Goal: Task Accomplishment & Management: Manage account settings

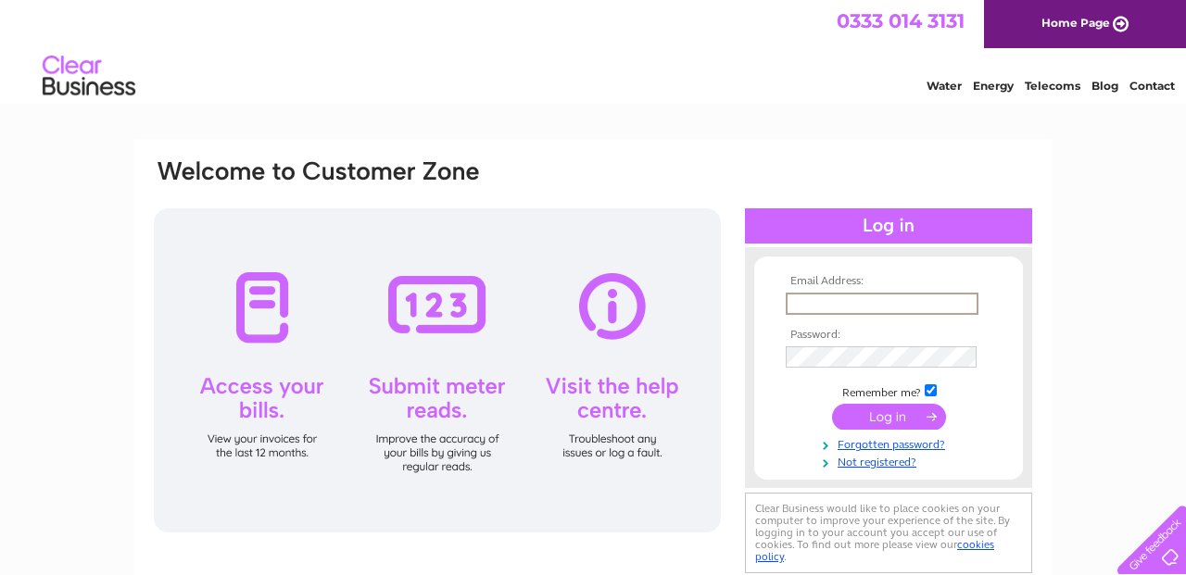
type input "info@cavendishuk.com"
click at [892, 415] on input "submit" at bounding box center [889, 417] width 114 height 26
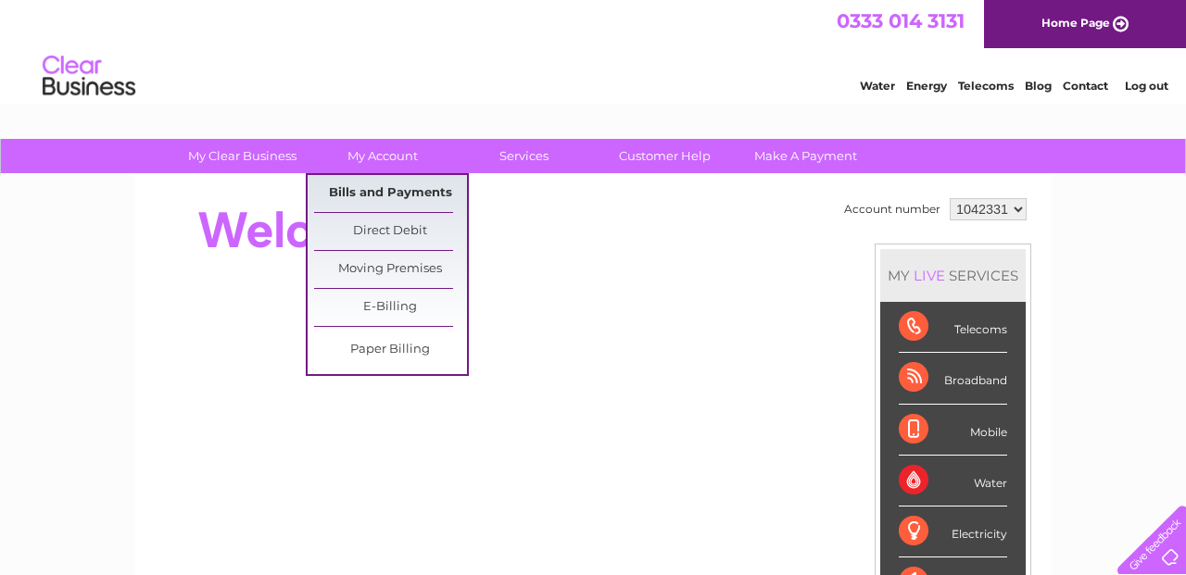
click at [394, 184] on link "Bills and Payments" at bounding box center [390, 193] width 153 height 37
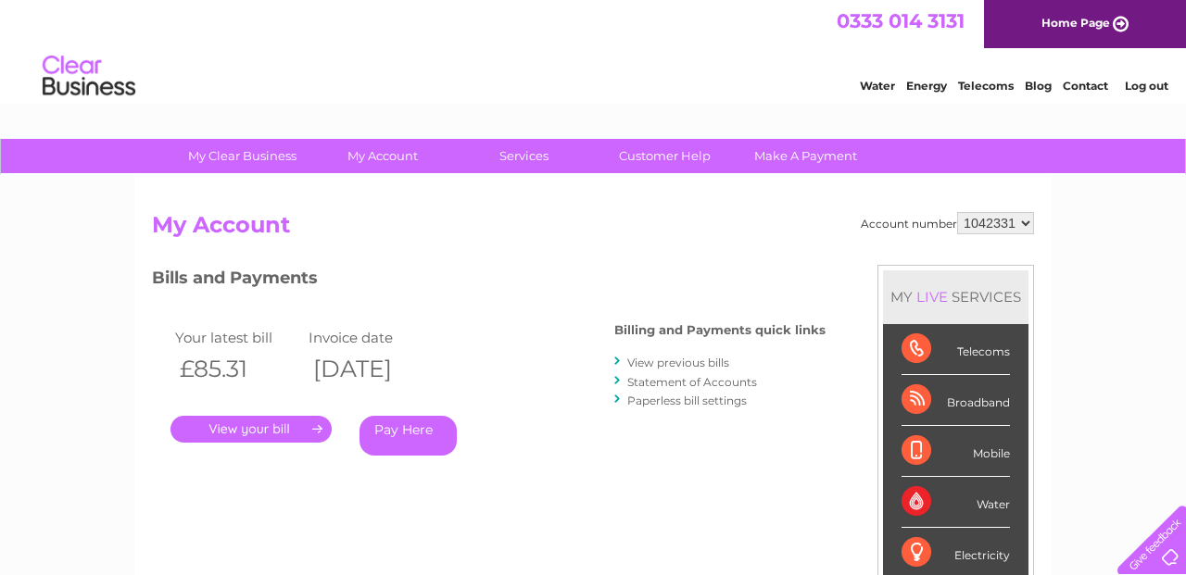
scroll to position [10, 0]
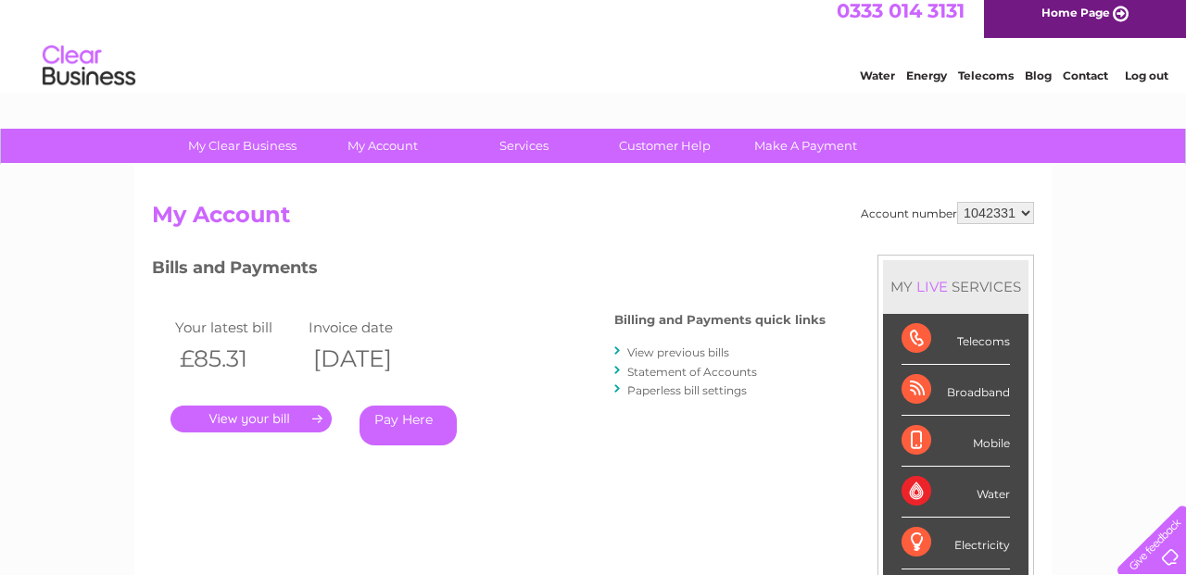
click at [657, 354] on link "View previous bills" at bounding box center [678, 353] width 102 height 14
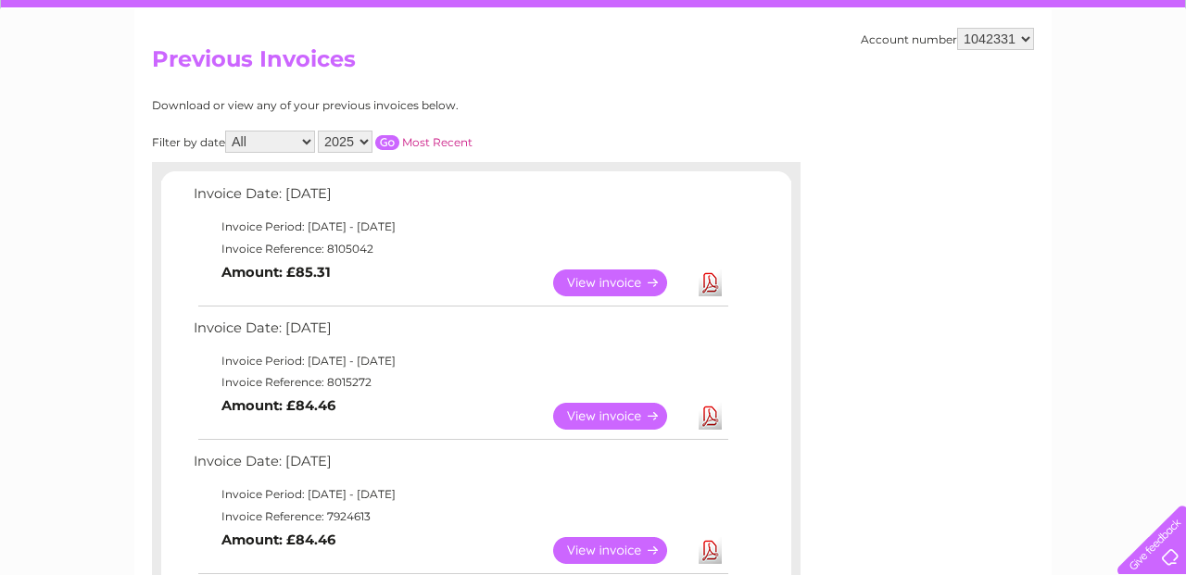
scroll to position [168, 0]
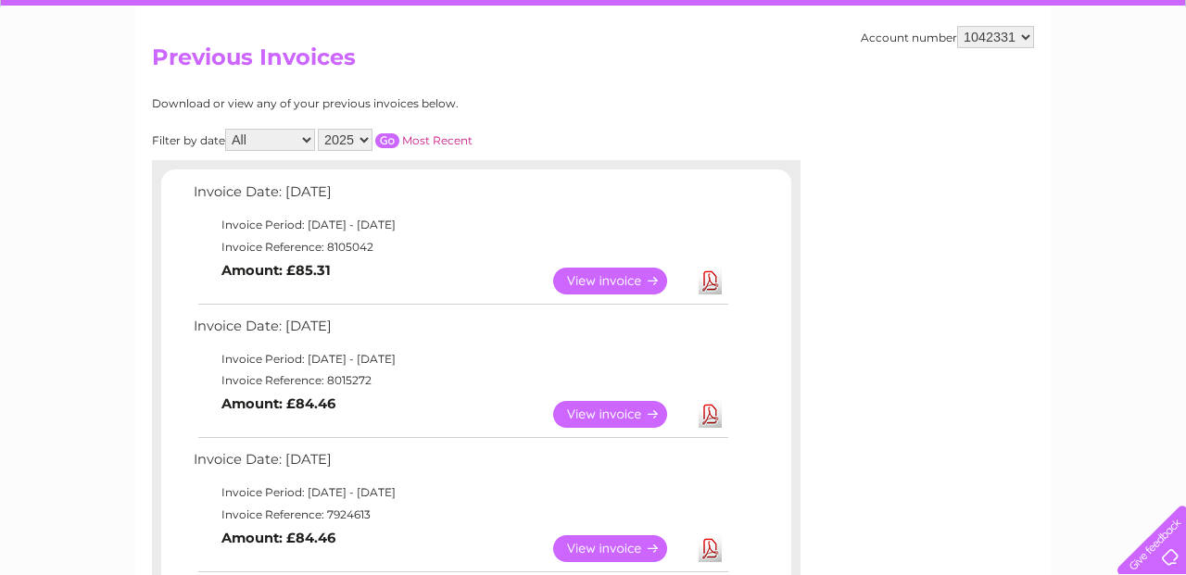
click at [711, 401] on link "Download" at bounding box center [710, 414] width 23 height 27
click at [630, 408] on link "View" at bounding box center [621, 414] width 136 height 27
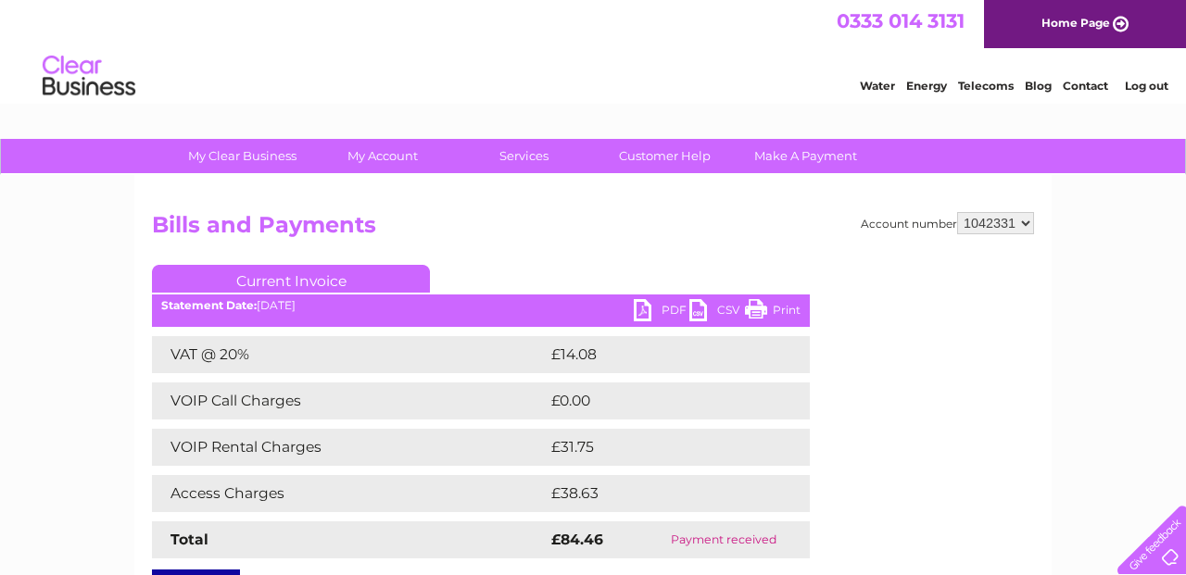
click at [660, 308] on link "PDF" at bounding box center [662, 312] width 56 height 27
